Goal: Navigation & Orientation: Find specific page/section

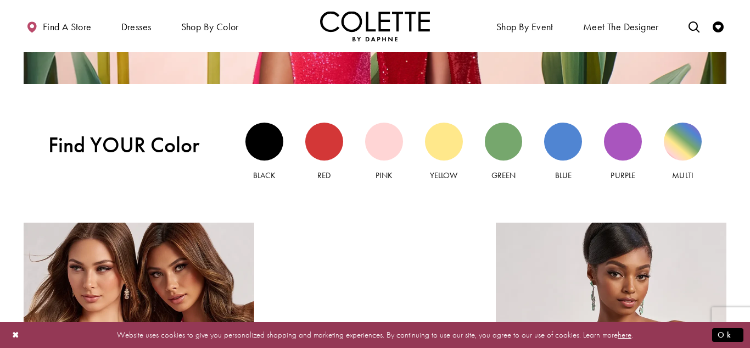
scroll to position [976, 0]
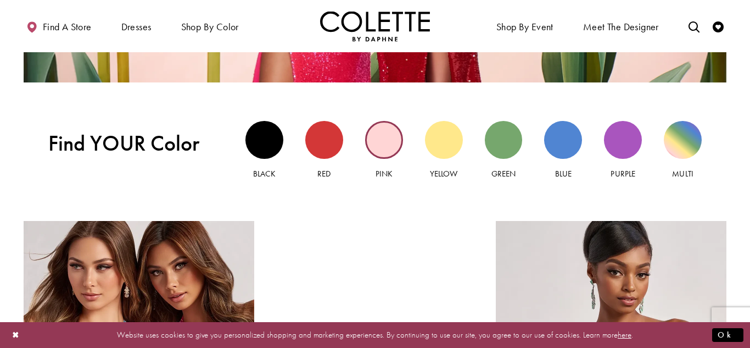
click at [391, 137] on div "Pink view" at bounding box center [384, 140] width 38 height 38
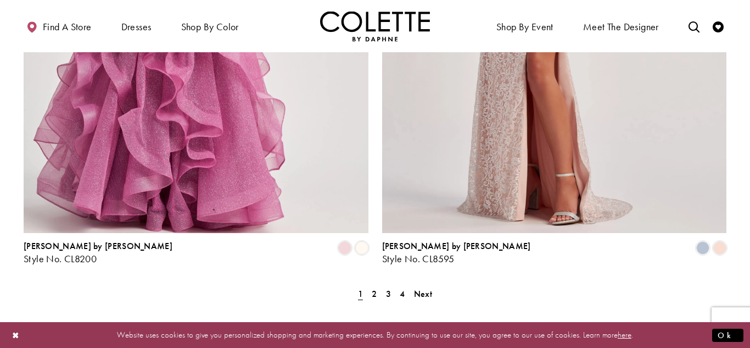
scroll to position [2040, 0]
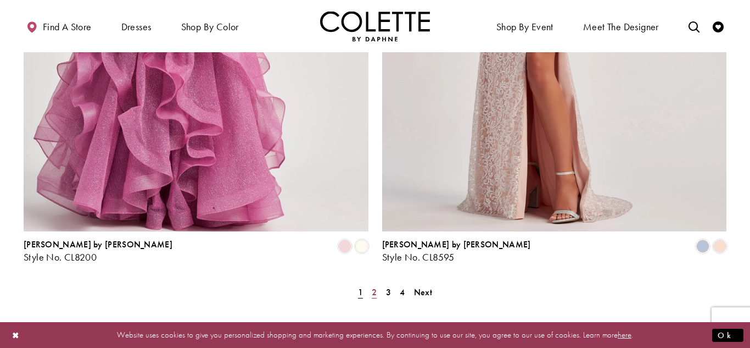
click at [370, 284] on link "2" at bounding box center [375, 292] width 12 height 16
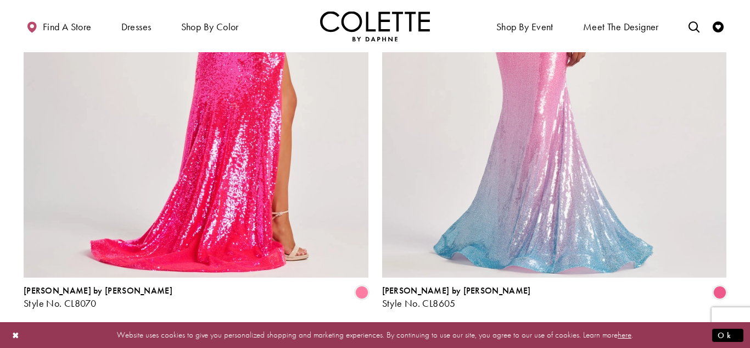
scroll to position [1993, 0]
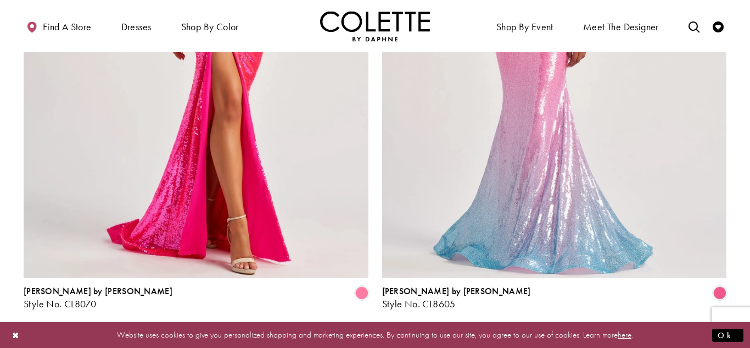
click at [388, 333] on span "3" at bounding box center [385, 339] width 5 height 12
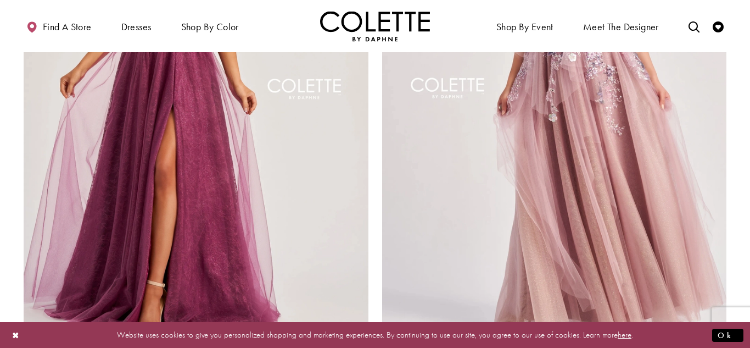
scroll to position [1933, 0]
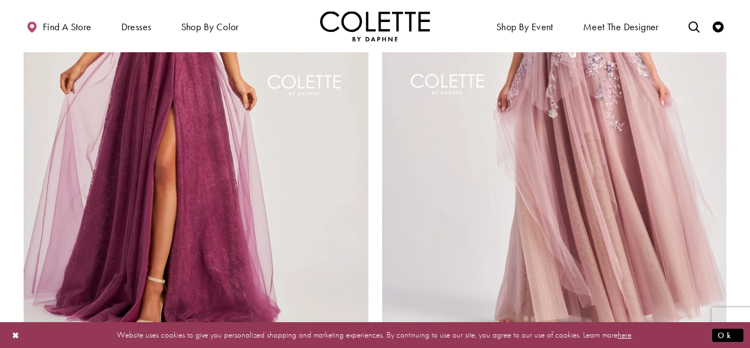
click at [356, 347] on span "Product List" at bounding box center [361, 353] width 13 height 13
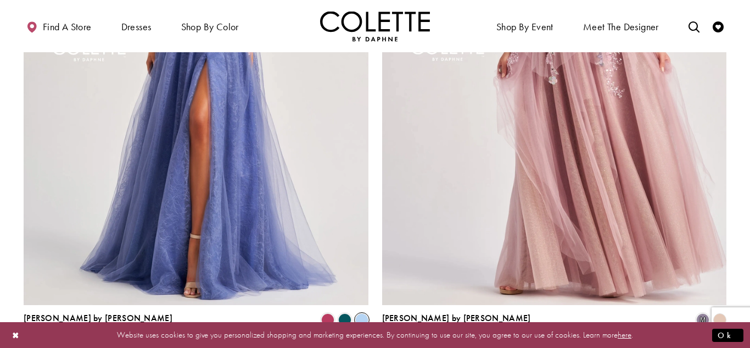
scroll to position [1972, 0]
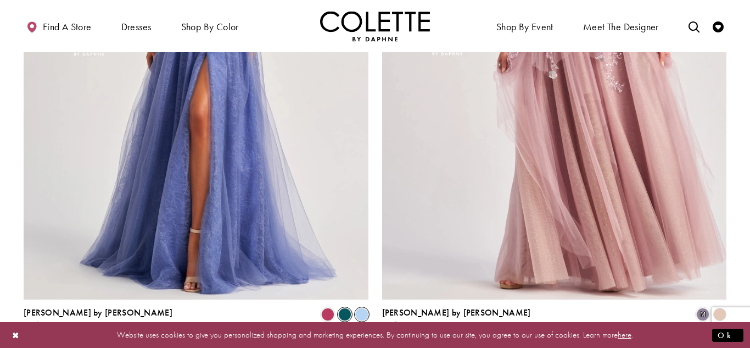
click at [346, 308] on span "Product List" at bounding box center [344, 314] width 13 height 13
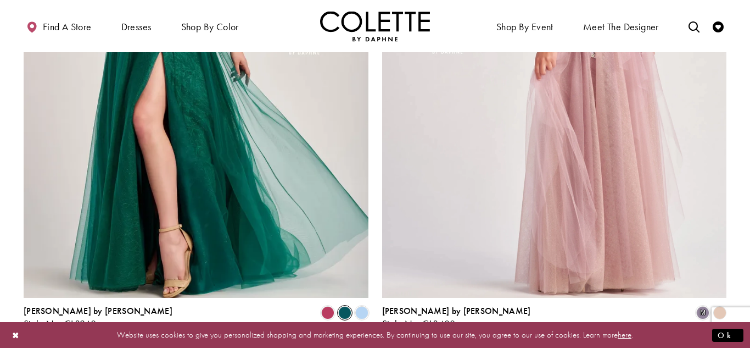
scroll to position [2006, 0]
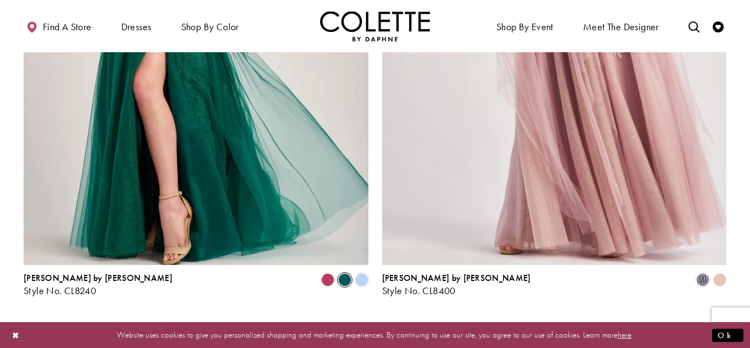
click at [415, 320] on span "Next" at bounding box center [418, 326] width 18 height 12
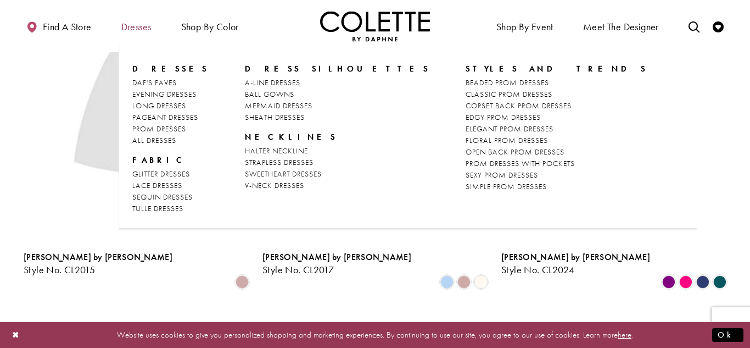
scroll to position [59, 0]
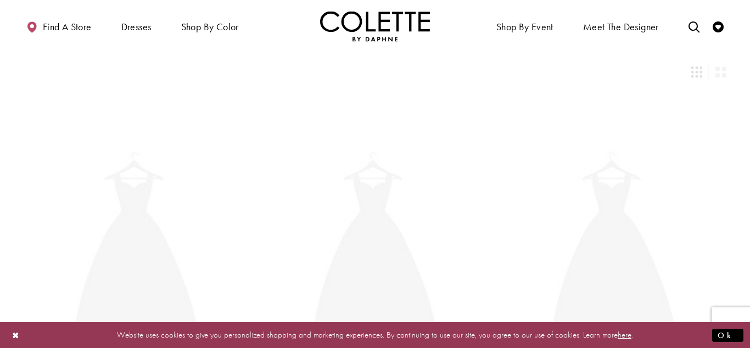
scroll to position [59, 0]
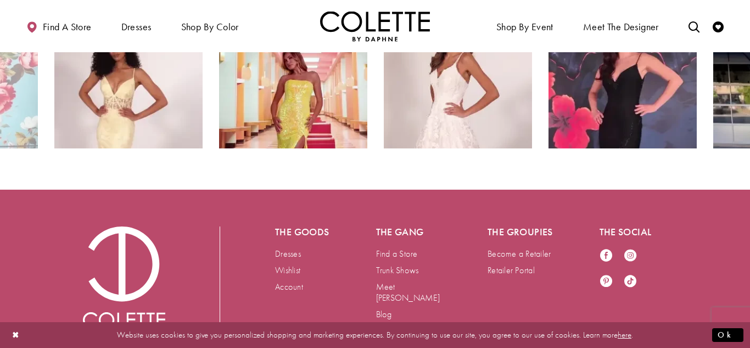
scroll to position [2005, 0]
